Goal: Task Accomplishment & Management: Manage account settings

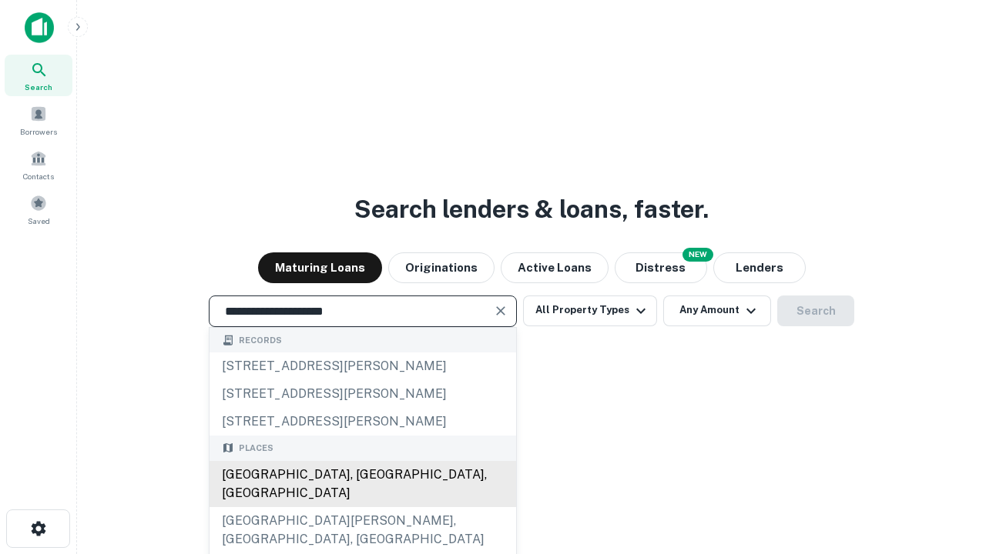
click at [362, 507] on div "[GEOGRAPHIC_DATA], [GEOGRAPHIC_DATA], [GEOGRAPHIC_DATA]" at bounding box center [362, 484] width 306 height 46
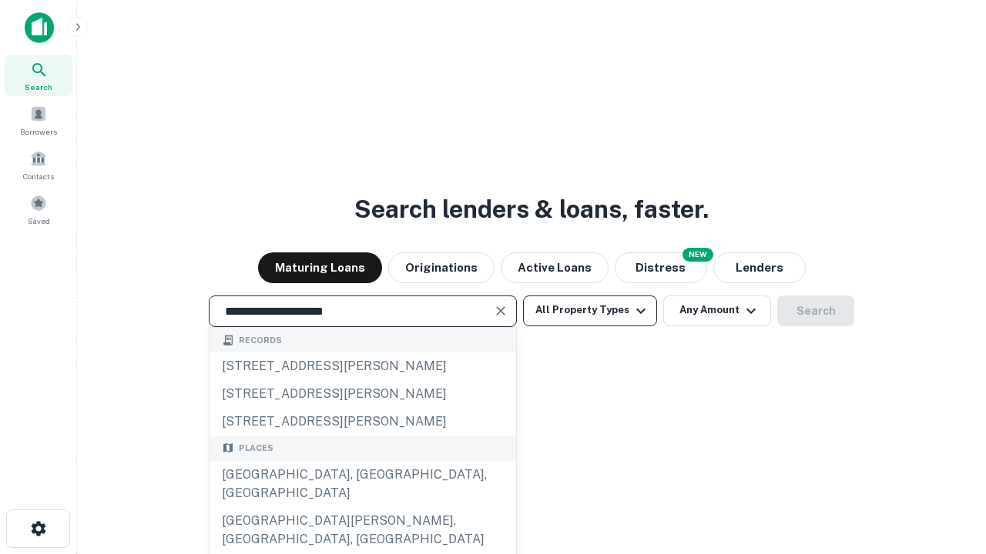
type input "**********"
click at [590, 310] on button "All Property Types" at bounding box center [590, 311] width 134 height 31
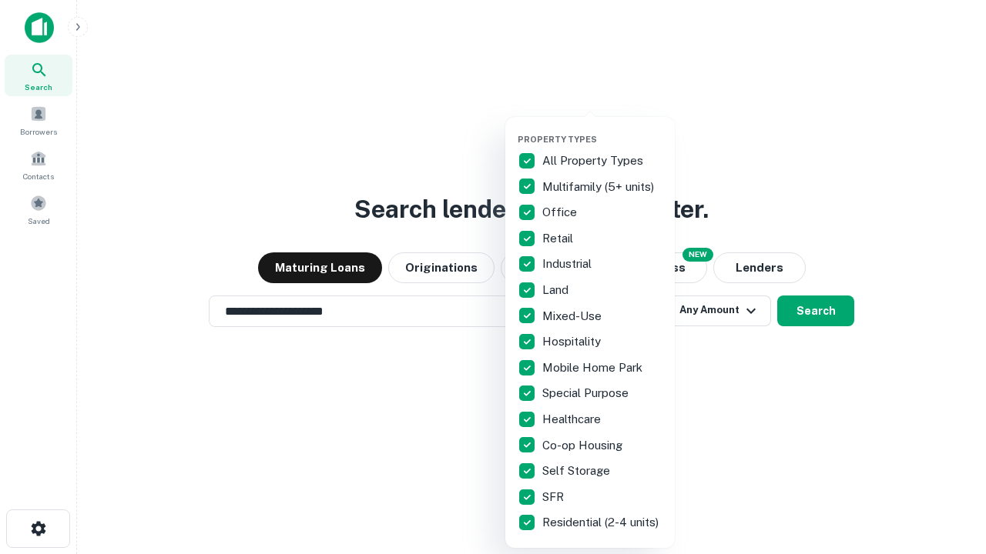
click at [602, 129] on button "button" at bounding box center [601, 129] width 169 height 1
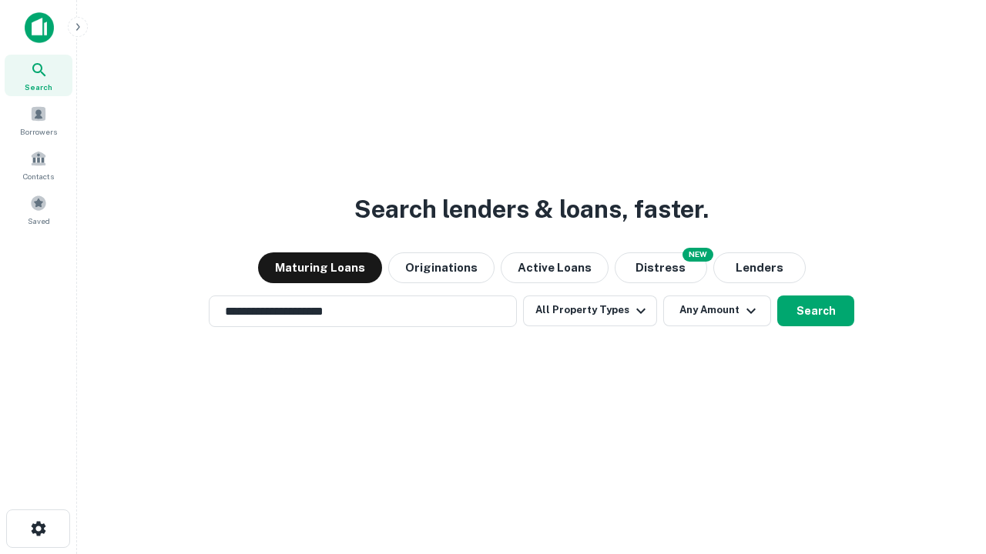
scroll to position [24, 0]
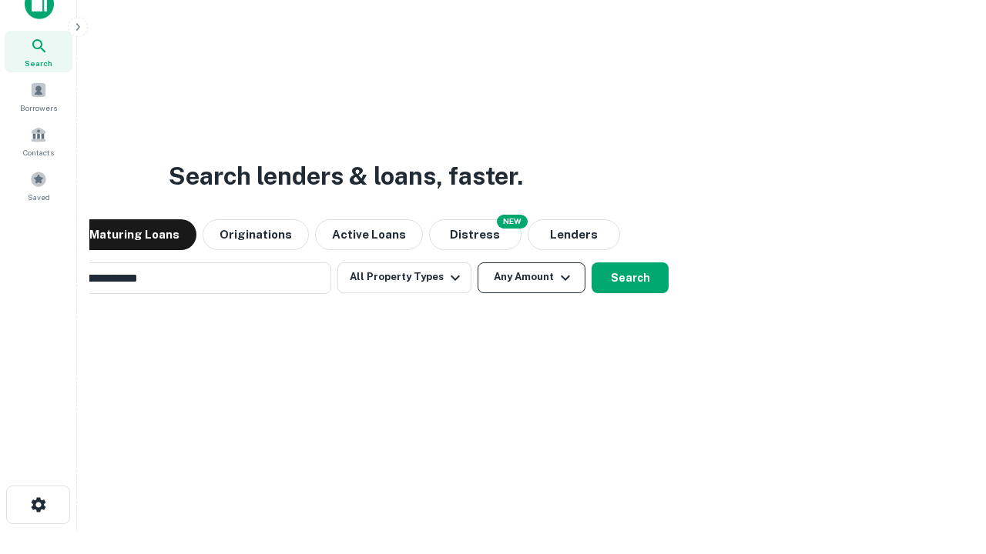
click at [477, 263] on button "Any Amount" at bounding box center [531, 278] width 108 height 31
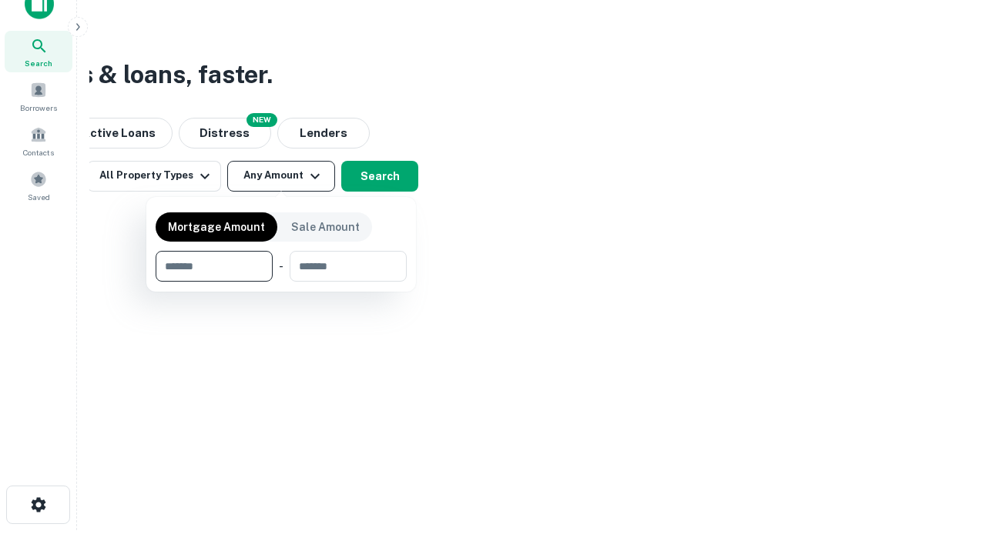
scroll to position [25, 0]
type input "*******"
click at [281, 282] on button "button" at bounding box center [281, 282] width 251 height 1
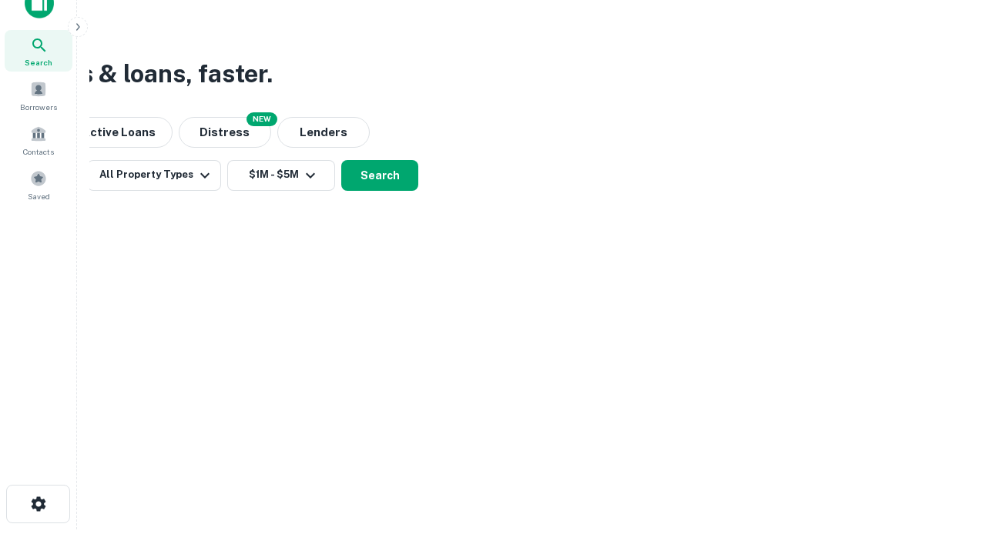
scroll to position [24, 0]
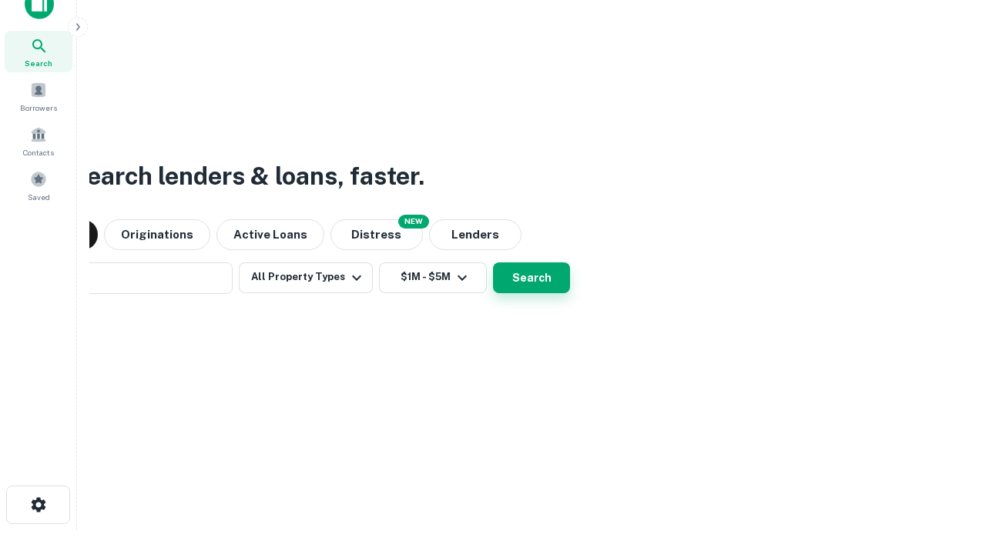
click at [493, 263] on button "Search" at bounding box center [531, 278] width 77 height 31
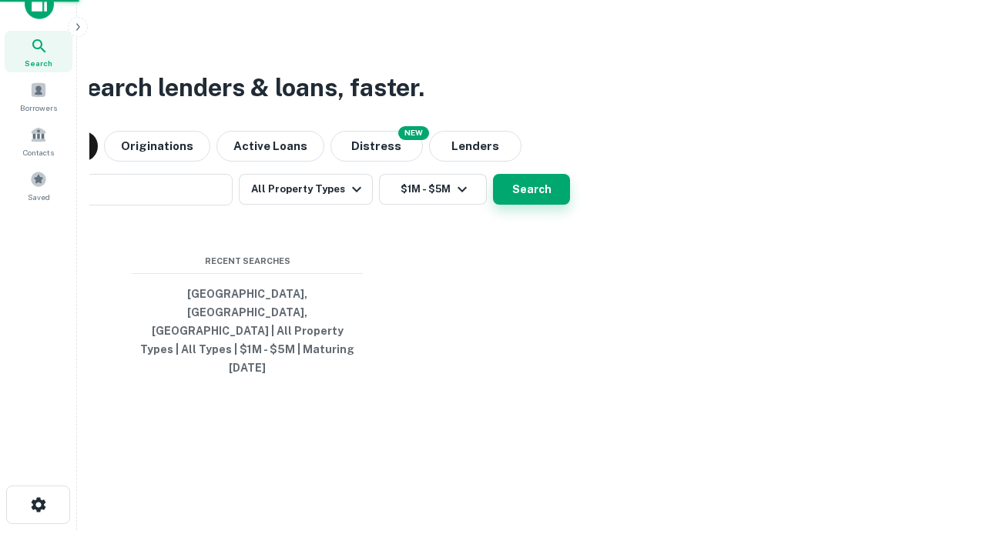
scroll to position [25, 0]
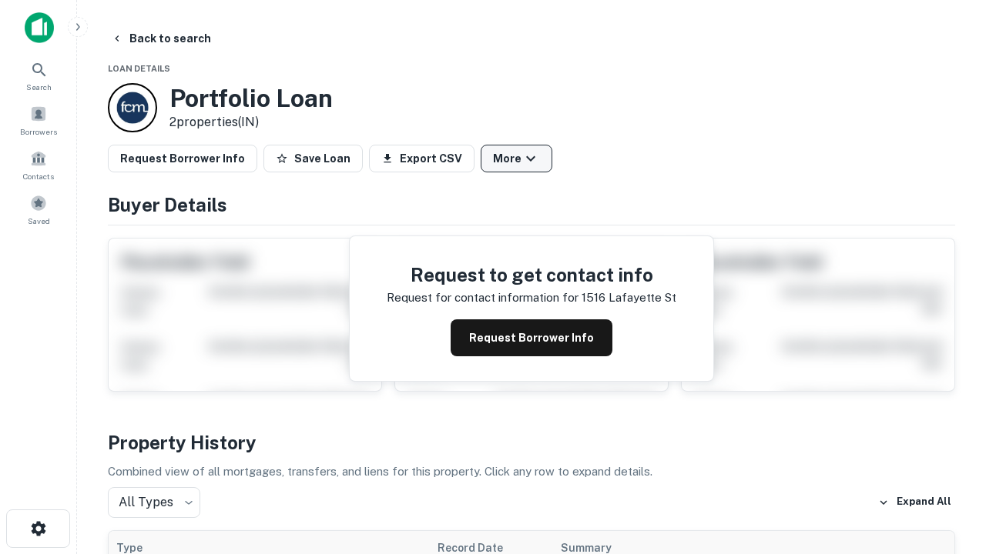
click at [516, 159] on button "More" at bounding box center [516, 159] width 72 height 28
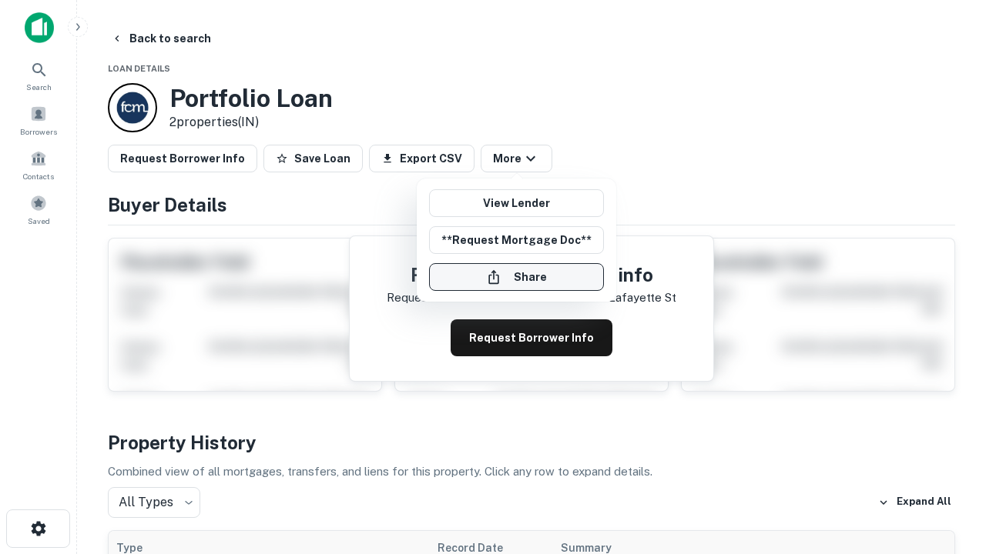
click at [516, 277] on button "Share" at bounding box center [516, 277] width 175 height 28
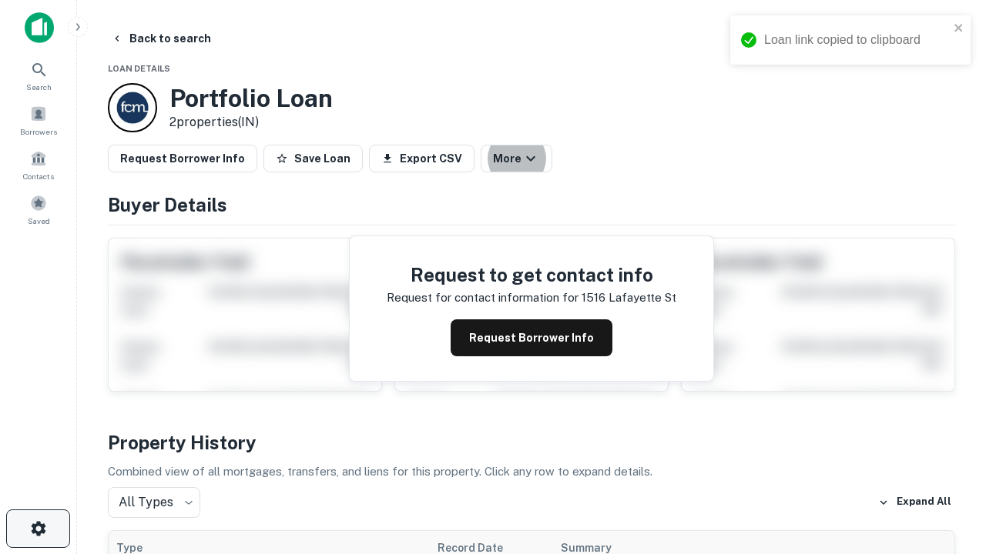
click at [38, 529] on icon "button" at bounding box center [38, 529] width 18 height 18
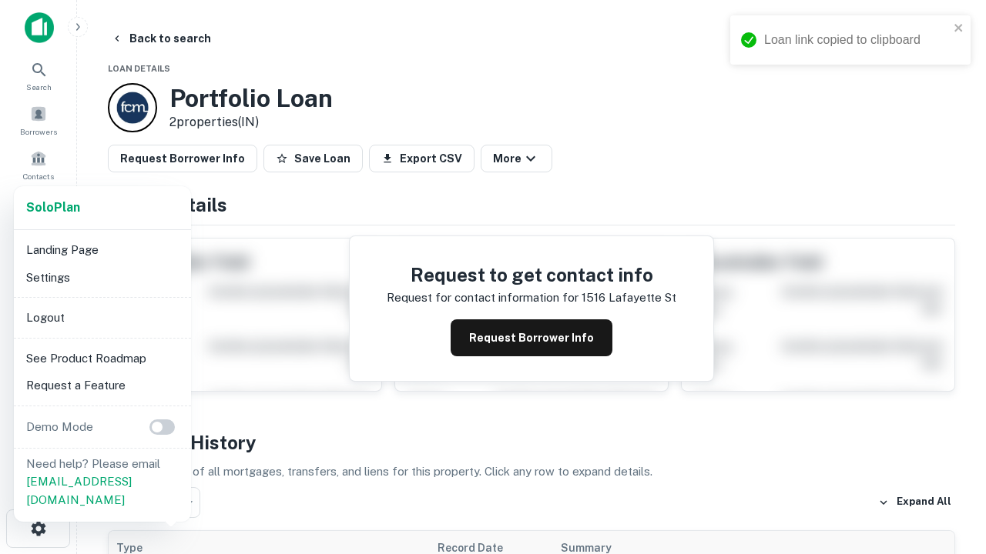
click at [102, 317] on li "Logout" at bounding box center [102, 318] width 165 height 28
